Goal: Task Accomplishment & Management: Manage account settings

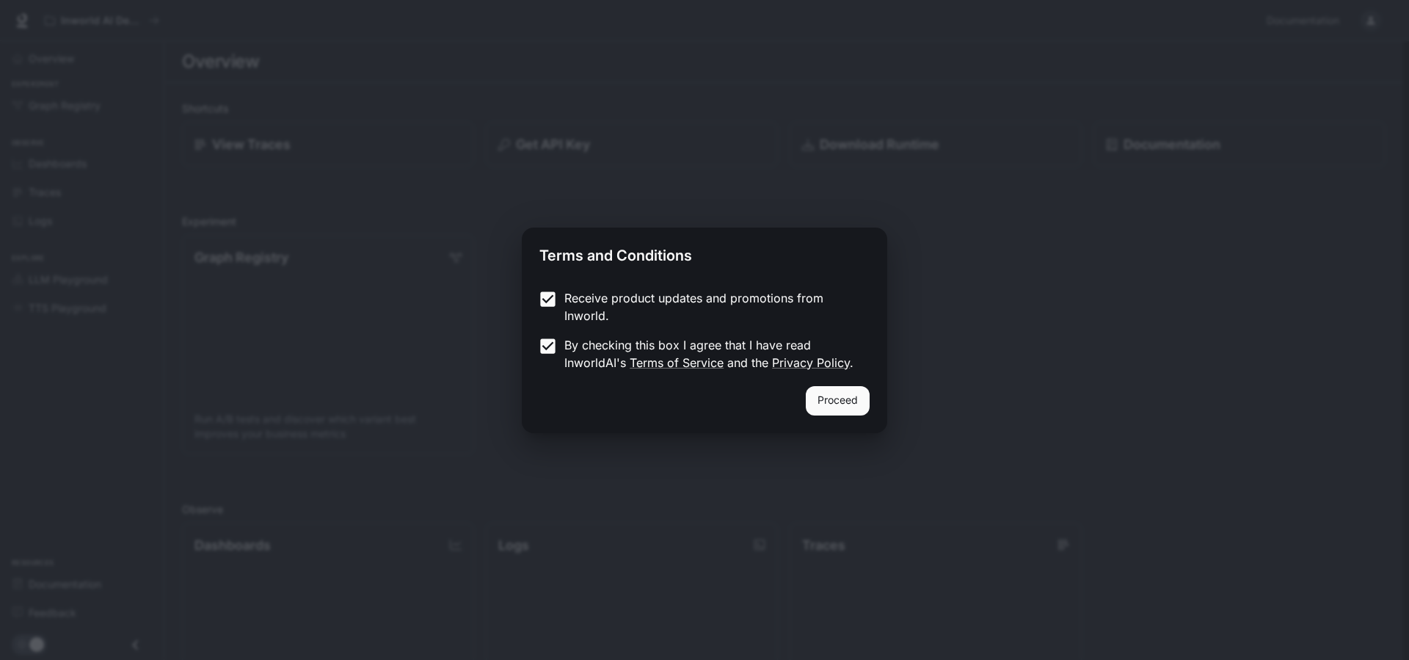
click at [842, 406] on button "Proceed" at bounding box center [838, 400] width 64 height 29
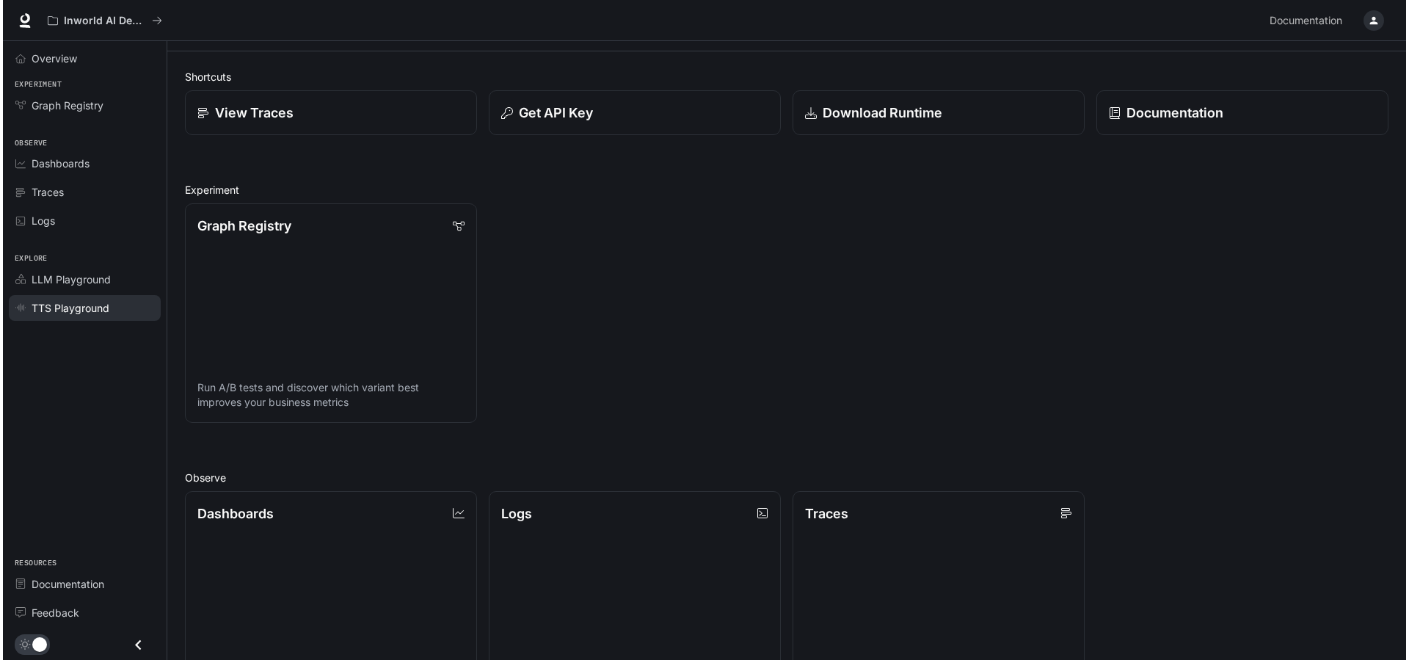
scroll to position [32, 0]
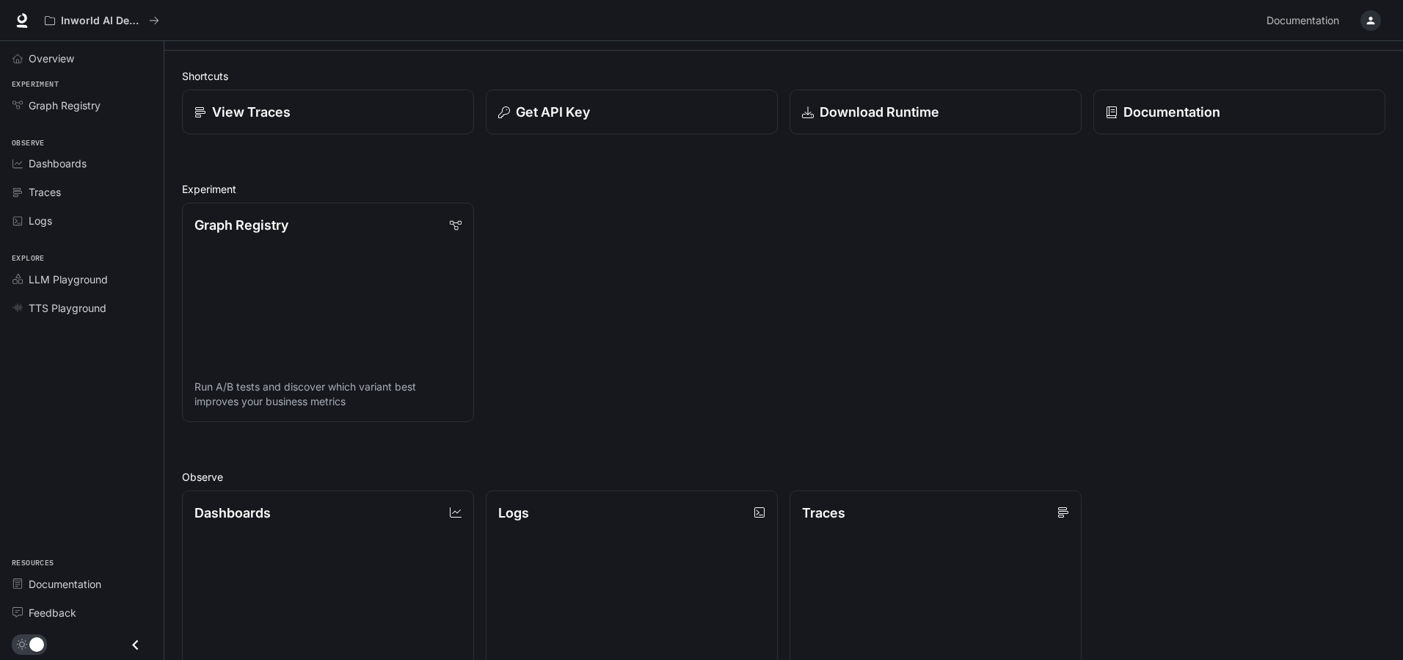
click at [1370, 22] on icon "button" at bounding box center [1371, 21] width 8 height 8
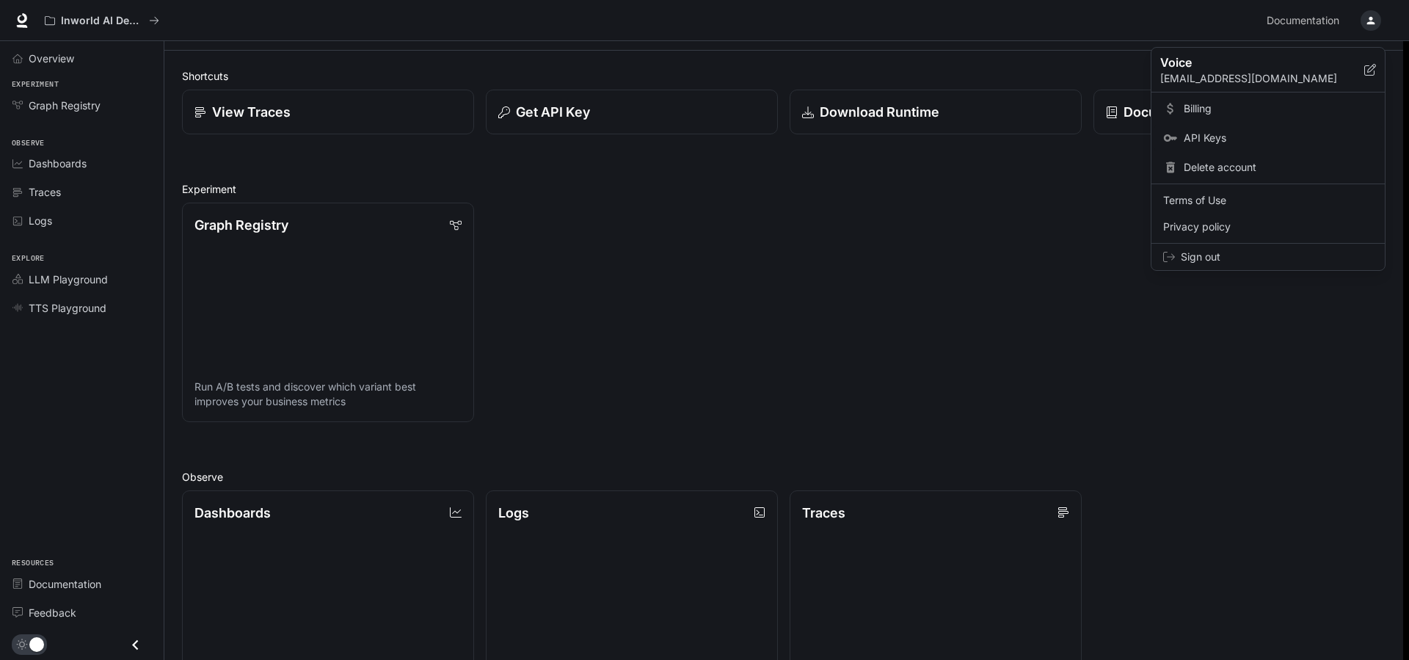
click at [1233, 145] on span "API Keys" at bounding box center [1278, 138] width 189 height 15
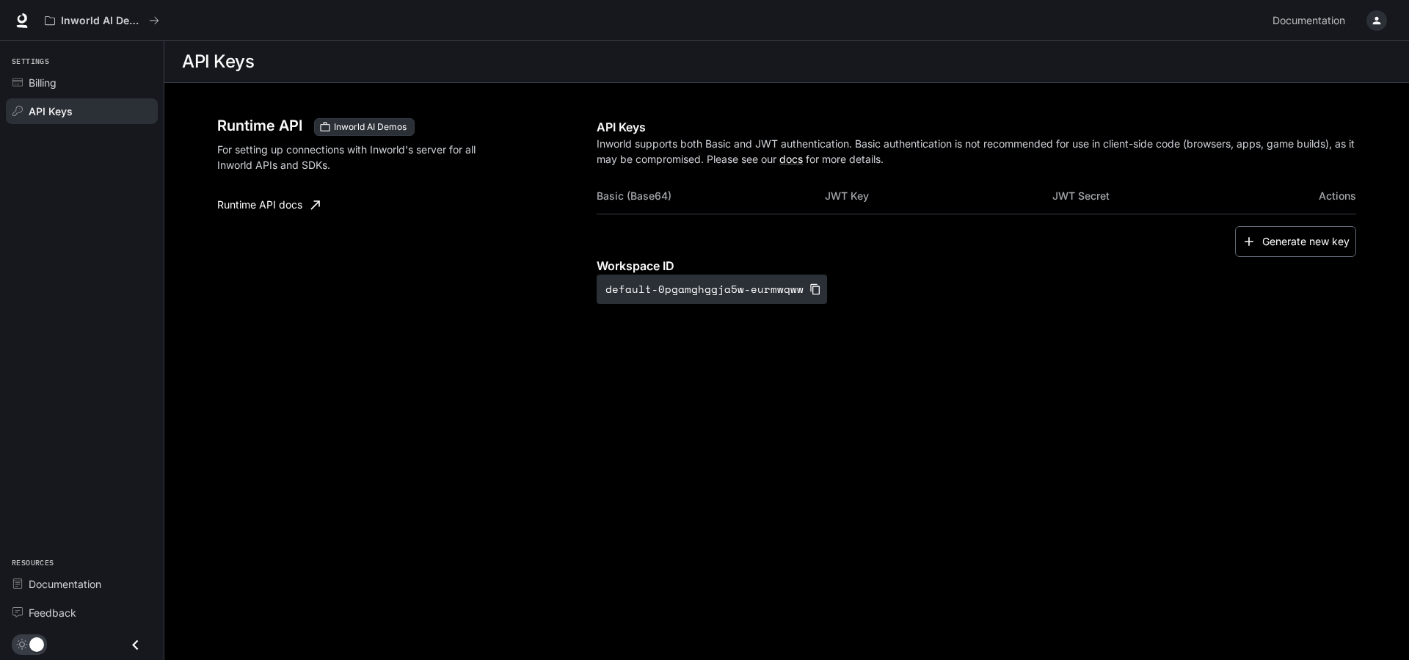
click at [1274, 241] on button "Generate new key" at bounding box center [1295, 242] width 121 height 32
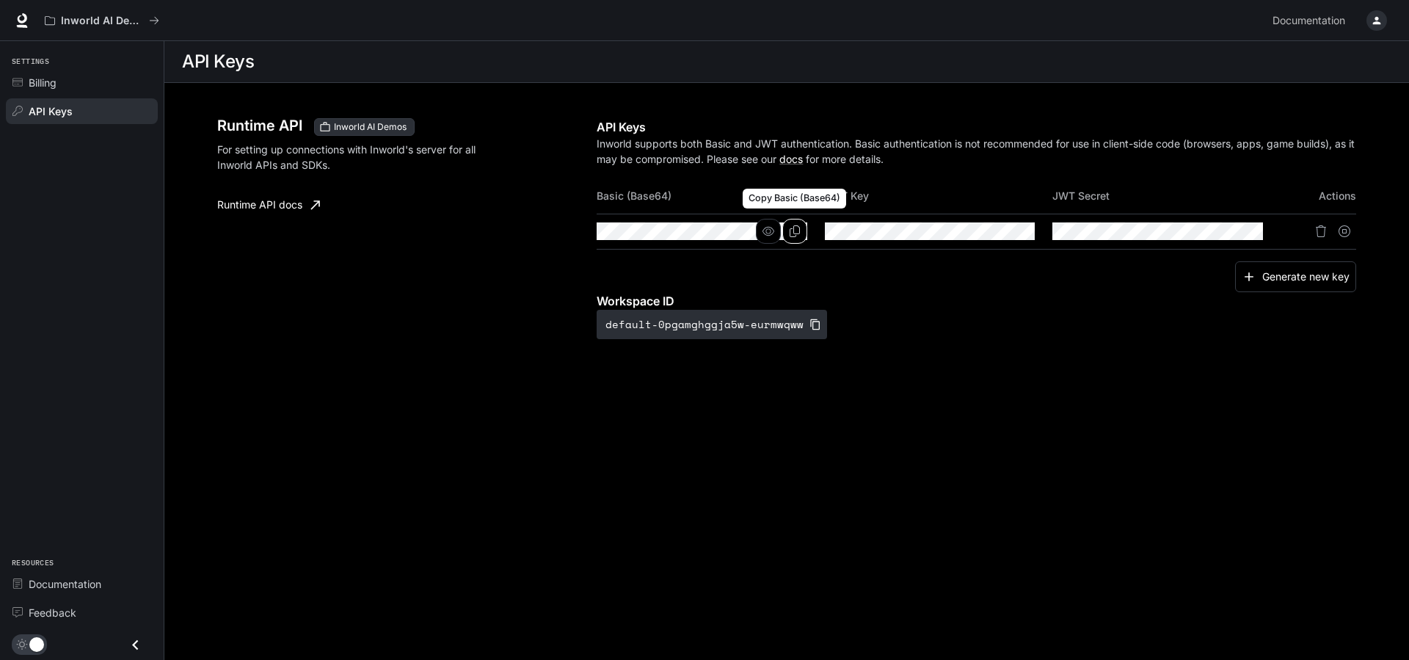
click at [799, 233] on icon "Copy Basic (Base64)" at bounding box center [794, 231] width 10 height 12
click at [1017, 227] on icon "Copy Key" at bounding box center [1022, 231] width 12 height 12
click at [1254, 230] on icon "Copy Secret" at bounding box center [1250, 231] width 10 height 12
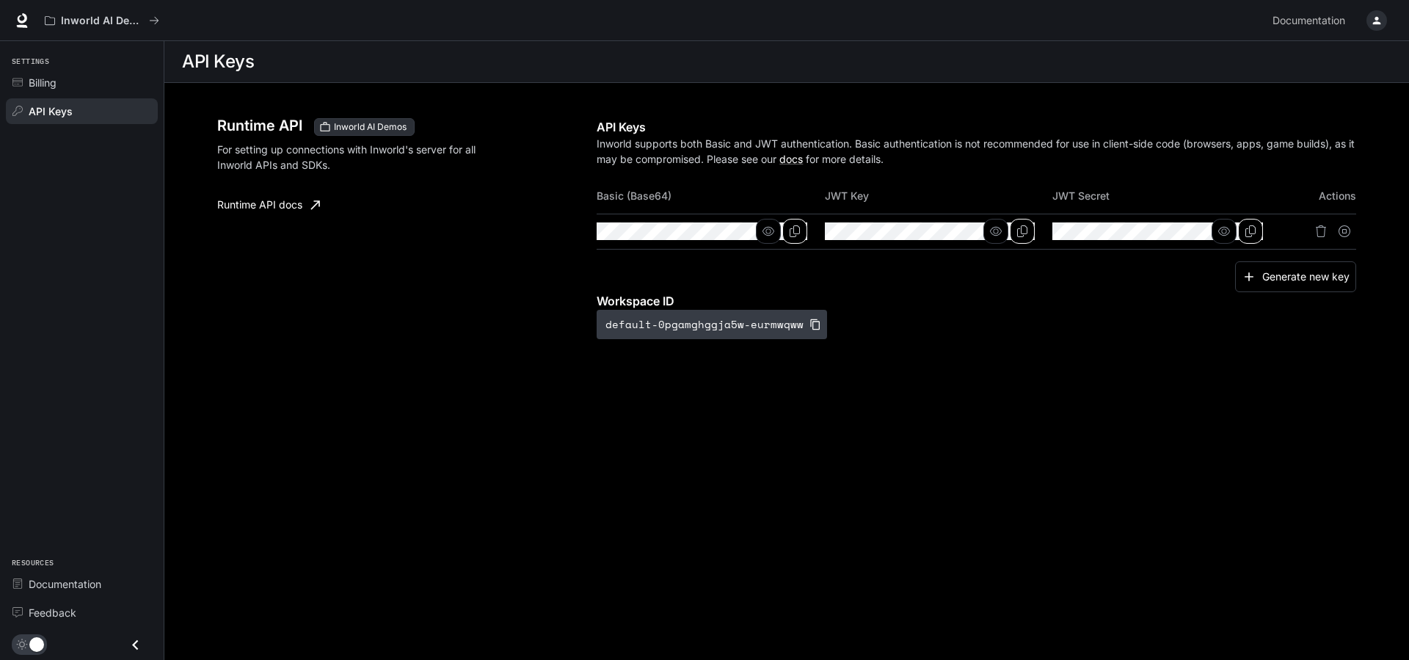
click at [809, 324] on icon "button" at bounding box center [815, 324] width 12 height 12
drag, startPoint x: 440, startPoint y: 443, endPoint x: 453, endPoint y: 436, distance: 15.1
click at [440, 443] on main "API Keys Runtime API Inworld AI Demos For setting up connections with Inworld's…" at bounding box center [786, 350] width 1244 height 619
click at [35, 75] on span "Billing" at bounding box center [43, 82] width 28 height 15
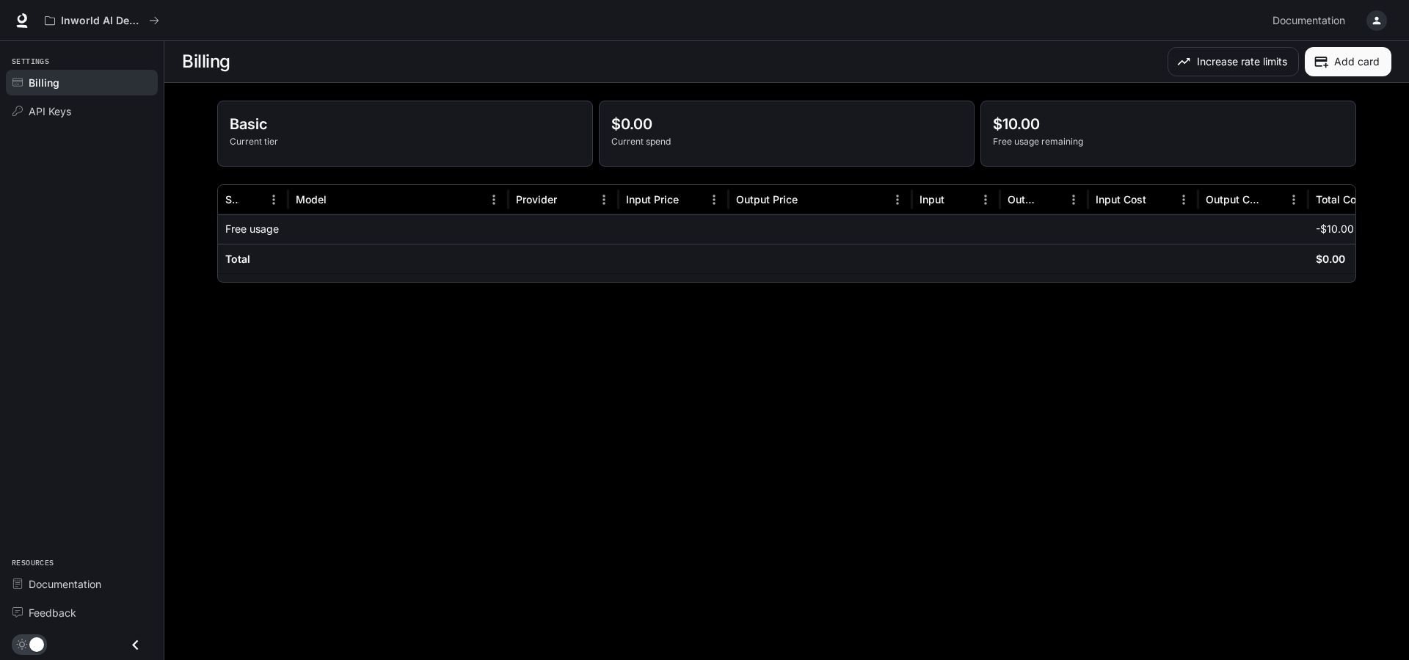
click at [346, 147] on p "Current tier" at bounding box center [405, 141] width 351 height 13
click at [707, 137] on p "Current spend" at bounding box center [786, 141] width 351 height 13
click at [1117, 144] on p "Free usage remaining" at bounding box center [1168, 141] width 351 height 13
drag, startPoint x: 1112, startPoint y: 143, endPoint x: 996, endPoint y: 125, distance: 116.5
click at [993, 121] on div "$10.00 Free usage remaining" at bounding box center [1168, 130] width 351 height 35
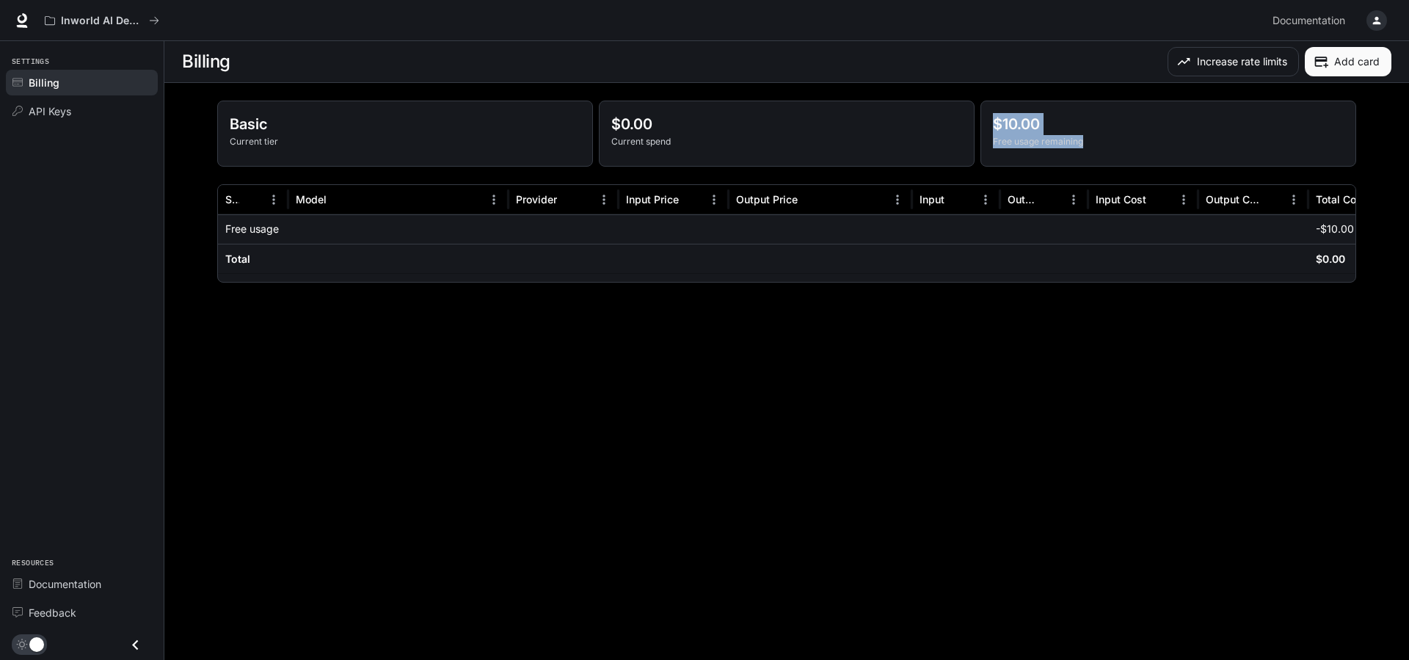
click at [1024, 137] on p "Free usage remaining" at bounding box center [1168, 141] width 351 height 13
click at [645, 461] on main "Billing Increase rate limits Add card Basic Current tier $0.00 Current spend $1…" at bounding box center [786, 350] width 1244 height 619
